Goal: Contribute content

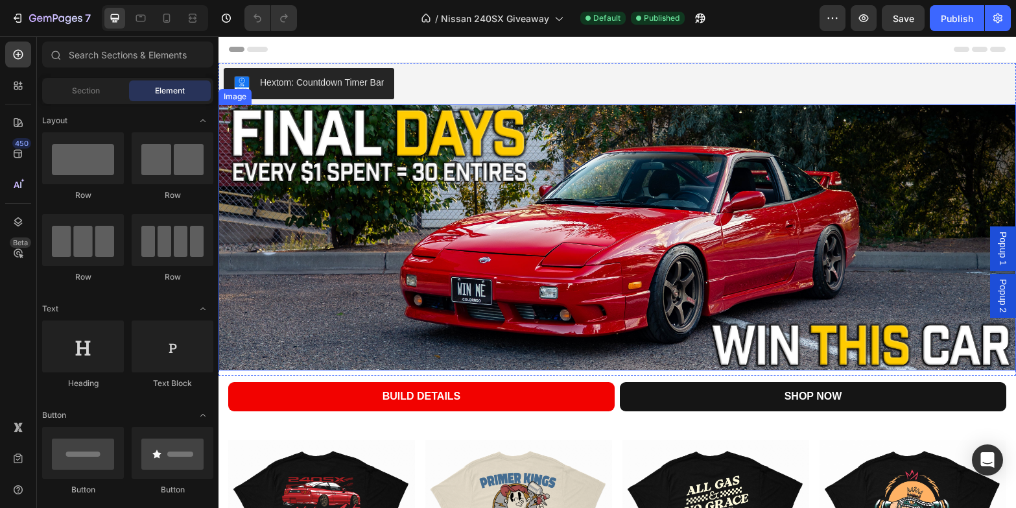
click at [346, 228] on img at bounding box center [618, 237] width 798 height 266
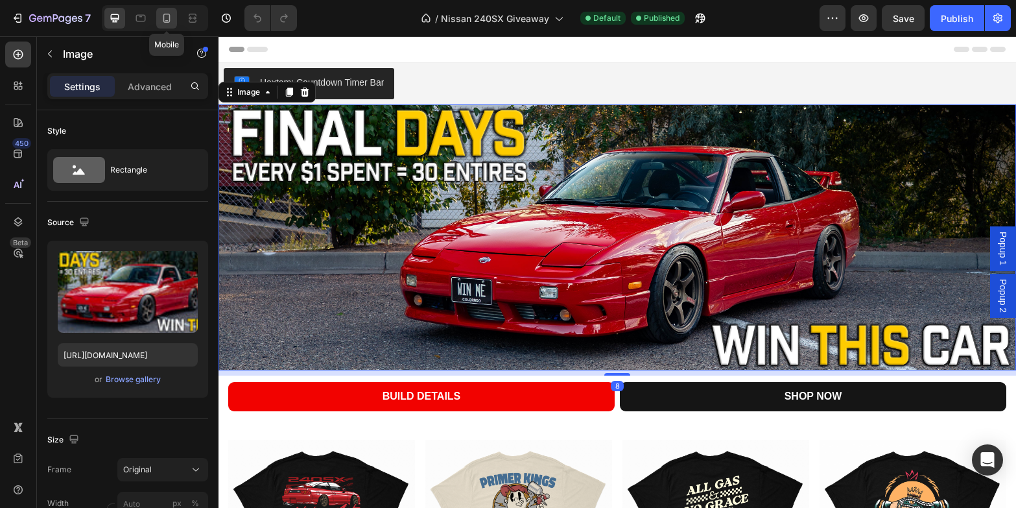
click at [163, 23] on icon at bounding box center [166, 18] width 13 height 13
type input "[URL][DOMAIN_NAME]"
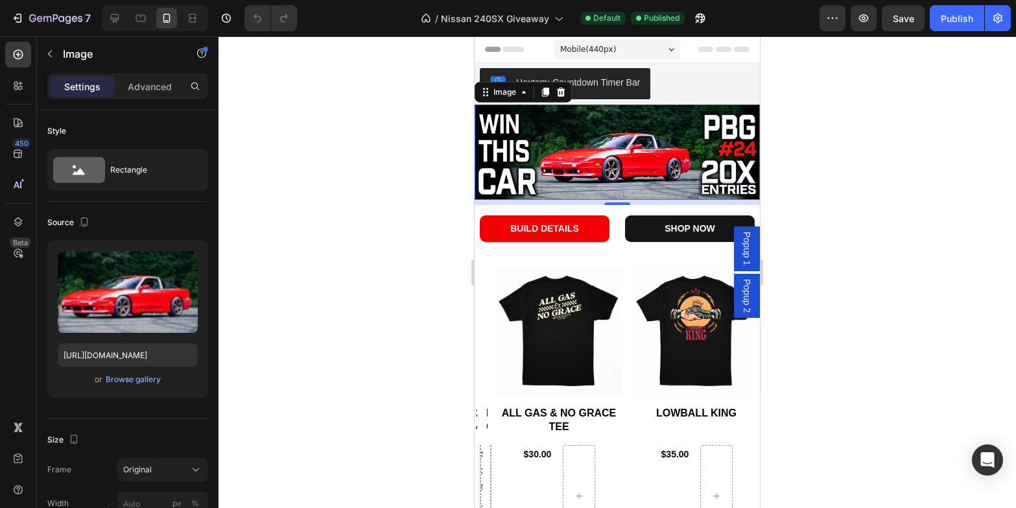
scroll to position [23, 0]
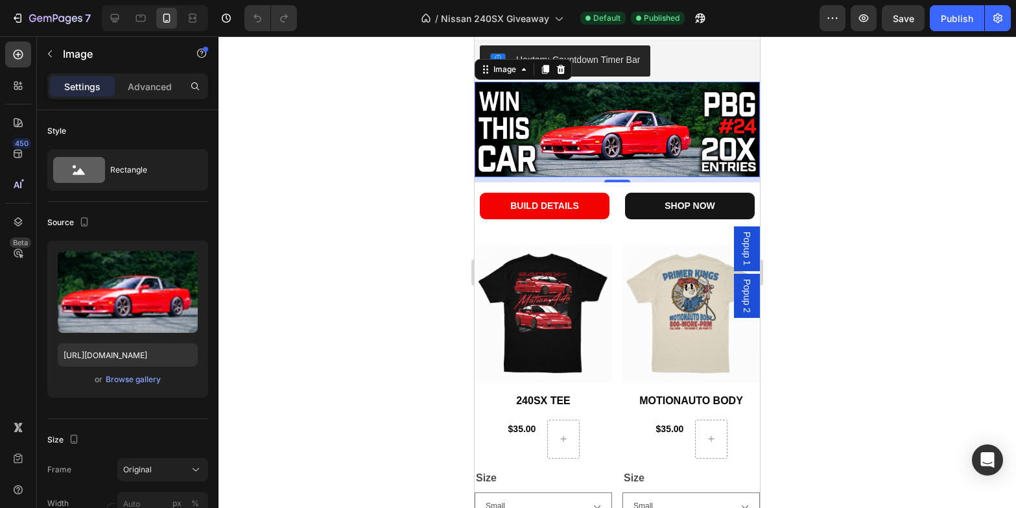
click at [537, 140] on img at bounding box center [617, 129] width 285 height 95
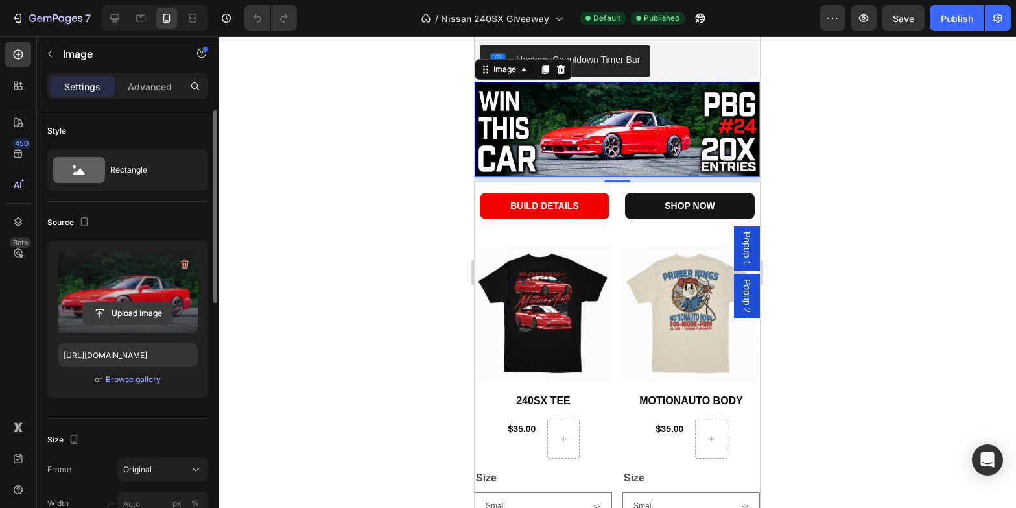
click at [143, 314] on input "file" at bounding box center [127, 313] width 89 height 22
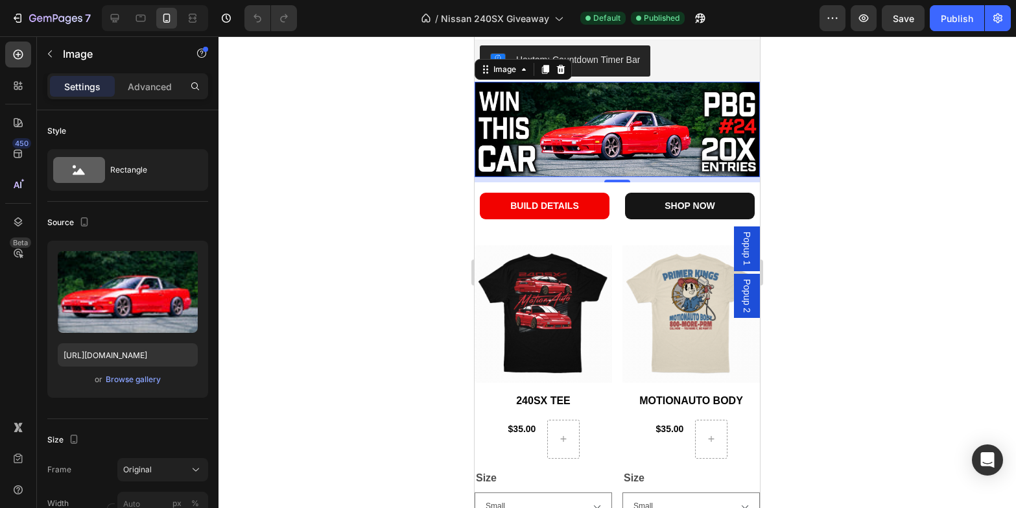
click at [925, 176] on div at bounding box center [618, 271] width 798 height 471
click at [558, 132] on img at bounding box center [617, 129] width 285 height 95
click at [125, 385] on div "Browse gallery" at bounding box center [133, 379] width 55 height 12
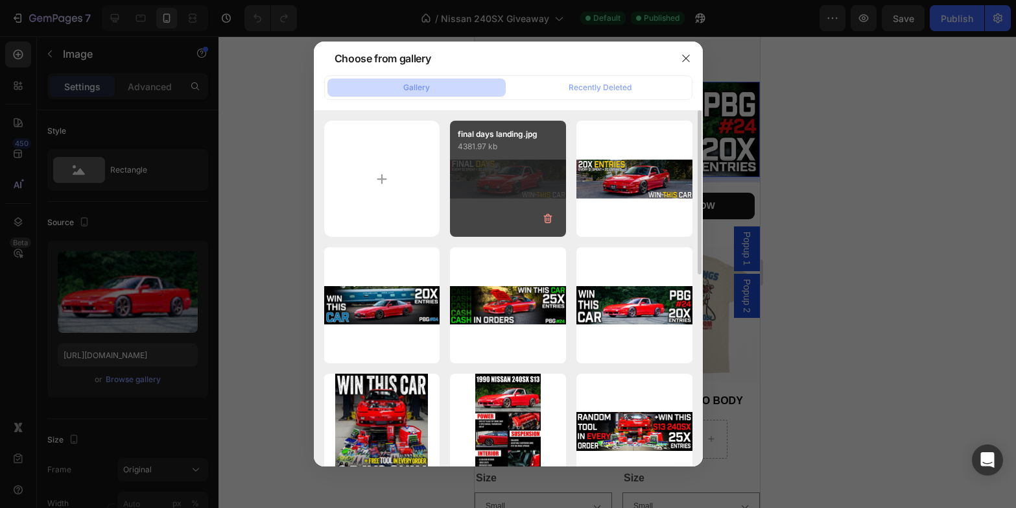
click at [504, 200] on div "final days landing.jpg 4381.97 kb" at bounding box center [508, 179] width 116 height 116
type input "[URL][DOMAIN_NAME]"
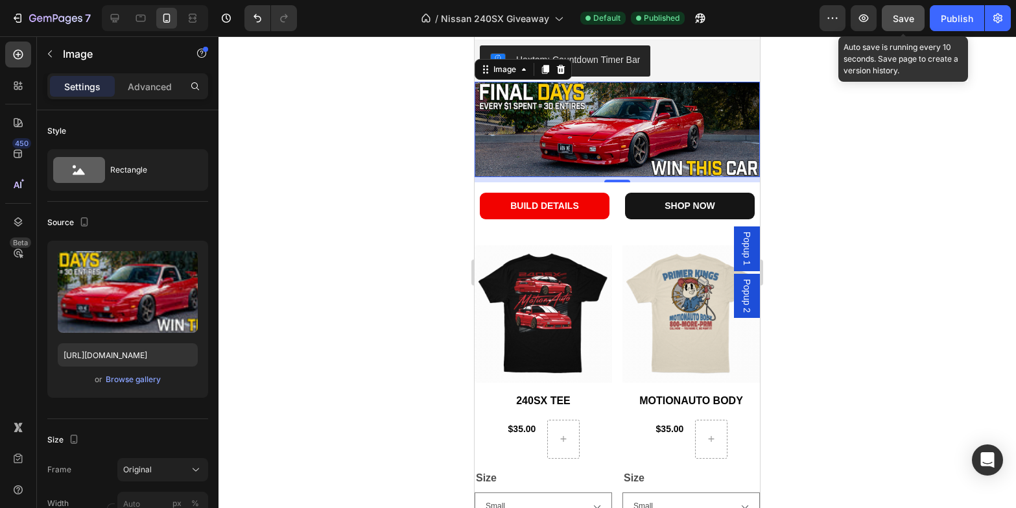
click at [905, 19] on span "Save" at bounding box center [903, 18] width 21 height 11
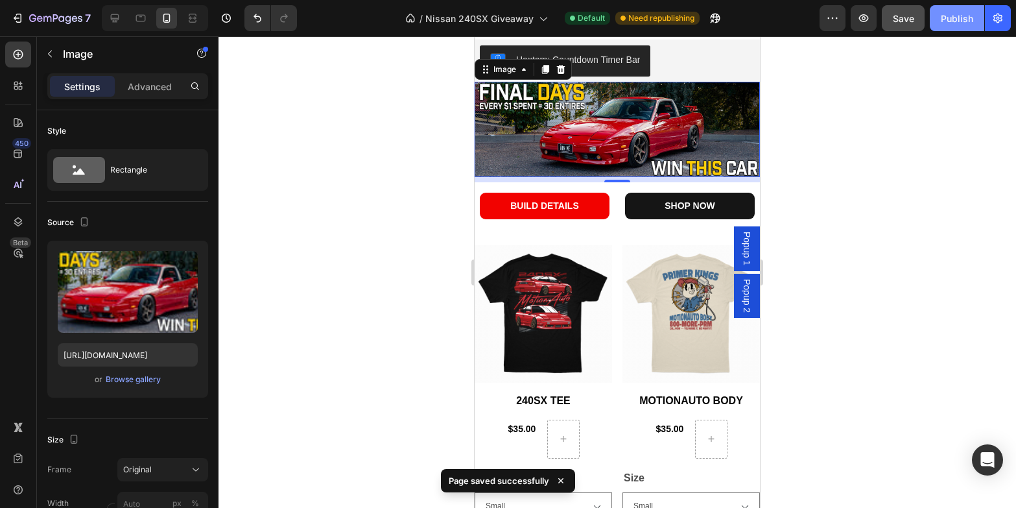
click at [964, 20] on div "Publish" at bounding box center [957, 19] width 32 height 14
